Goal: Information Seeking & Learning: Learn about a topic

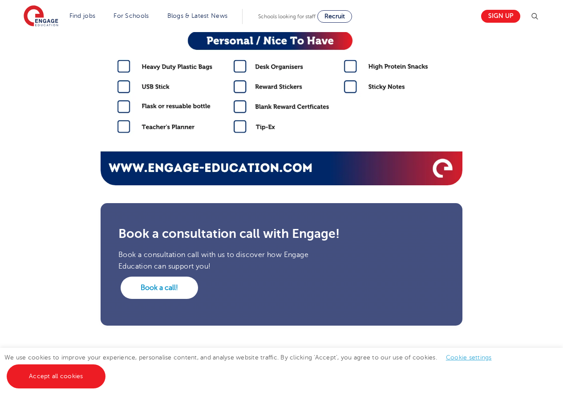
scroll to position [1558, 0]
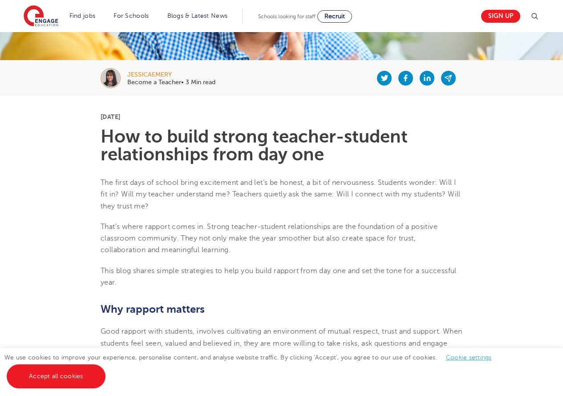
scroll to position [223, 0]
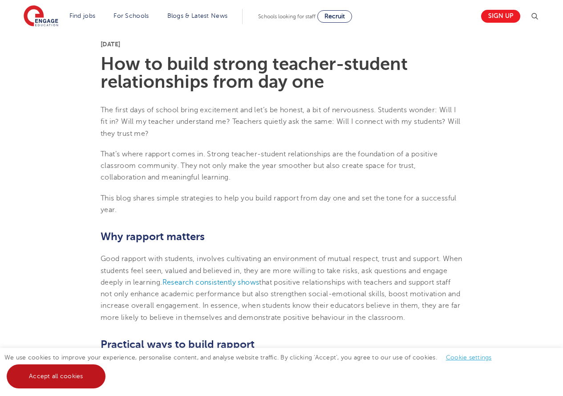
click at [72, 376] on link "Accept all cookies" at bounding box center [56, 376] width 99 height 24
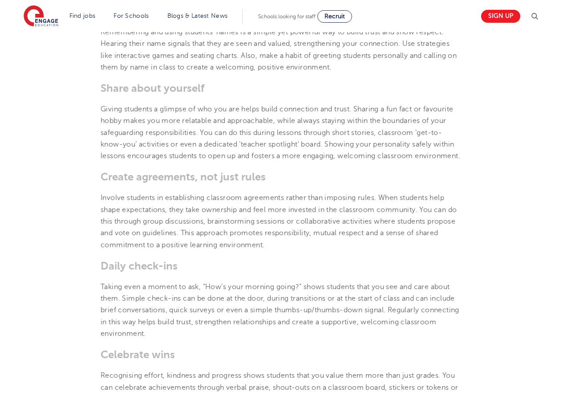
scroll to position [579, 0]
click at [278, 183] on h3 "Create agreements, not just rules" at bounding box center [282, 176] width 362 height 12
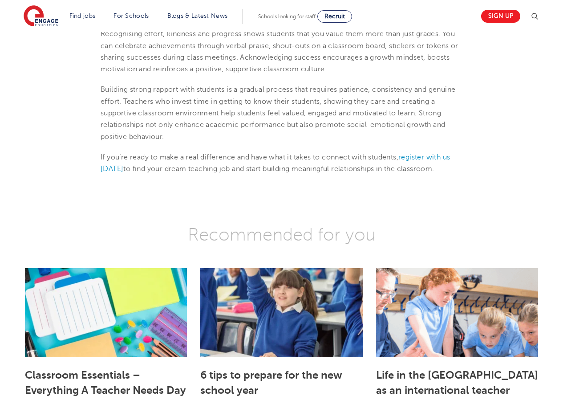
scroll to position [1069, 0]
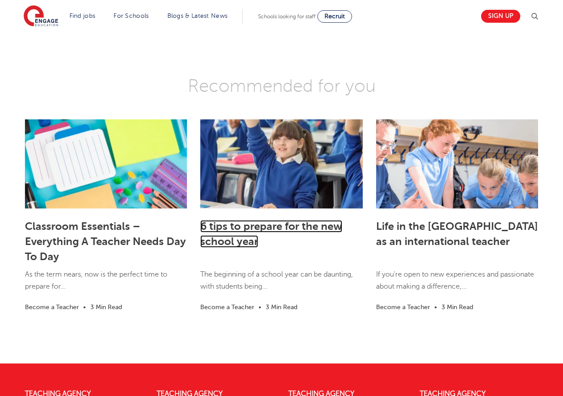
click at [296, 245] on link "6 tips to prepare for the new school year" at bounding box center [271, 234] width 142 height 28
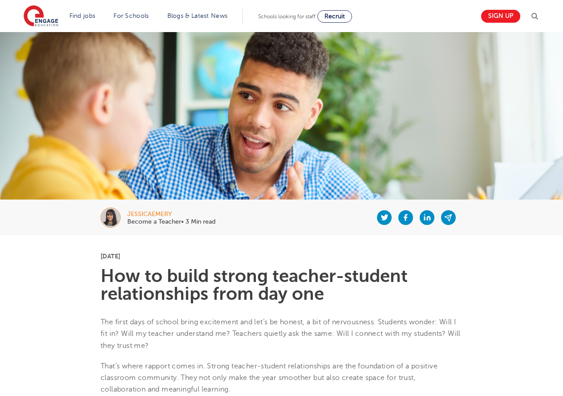
scroll to position [0, 0]
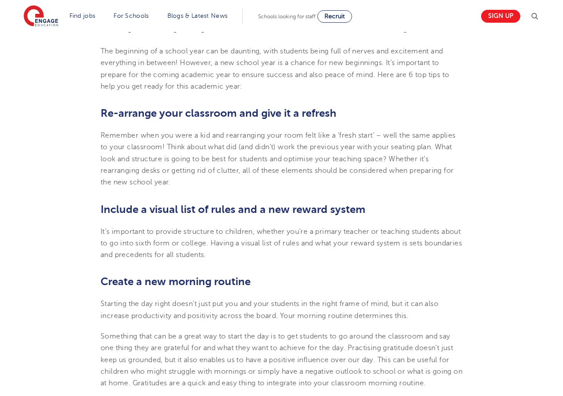
scroll to position [267, 0]
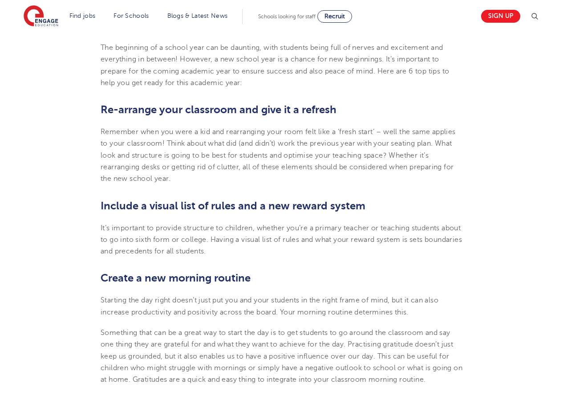
click at [300, 205] on b "Include a visual list of rules and a new reward system" at bounding box center [233, 205] width 265 height 12
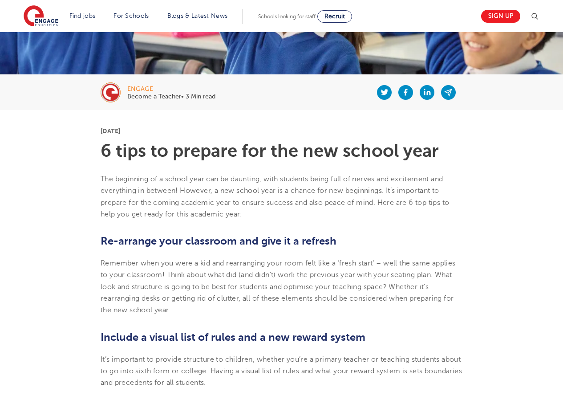
scroll to position [45, 0]
